Goal: Task Accomplishment & Management: Complete application form

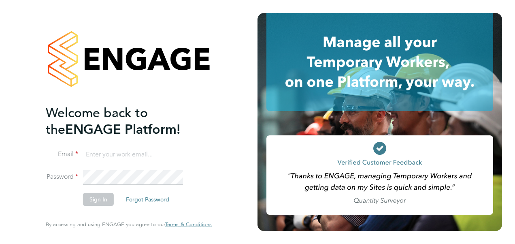
type input "[EMAIL_ADDRESS][DOMAIN_NAME]"
click at [96, 198] on button "Sign In" at bounding box center [98, 199] width 31 height 13
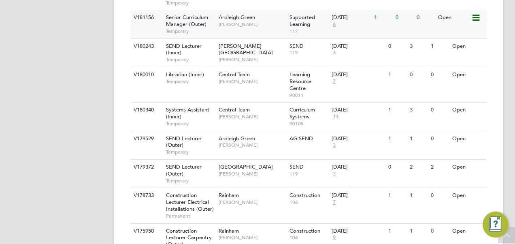
scroll to position [382, 0]
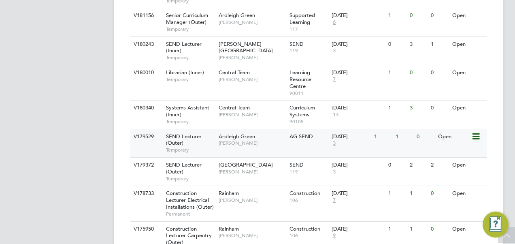
click at [238, 136] on span "Ardleigh Green" at bounding box center [237, 136] width 36 height 7
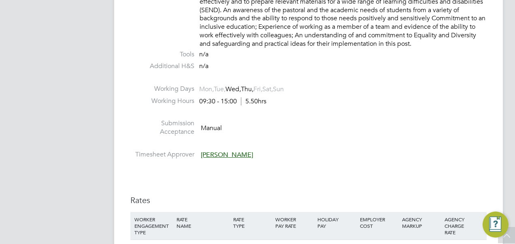
scroll to position [1186, 0]
click at [237, 113] on li at bounding box center [308, 113] width 356 height 11
drag, startPoint x: 232, startPoint y: 88, endPoint x: 256, endPoint y: 91, distance: 23.7
click at [256, 91] on span "Mon, Tue, Wed, Thu, Fri, Sat, Sun" at bounding box center [241, 88] width 85 height 9
drag, startPoint x: 256, startPoint y: 91, endPoint x: 233, endPoint y: 97, distance: 23.5
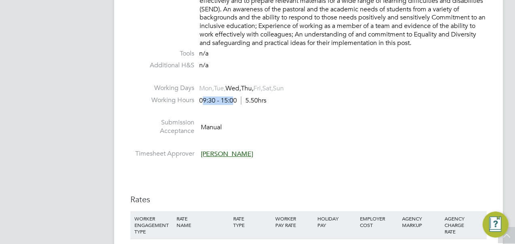
click at [233, 97] on div "09:30 - 15:00 5.50hrs" at bounding box center [232, 100] width 67 height 9
click at [247, 99] on span "5.50hrs" at bounding box center [254, 100] width 26 height 8
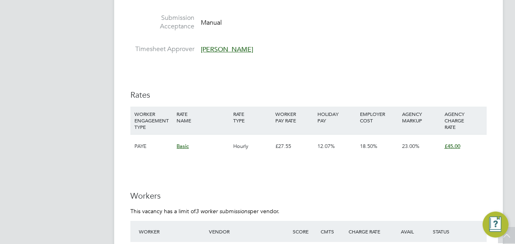
scroll to position [1291, 0]
